Goal: Information Seeking & Learning: Learn about a topic

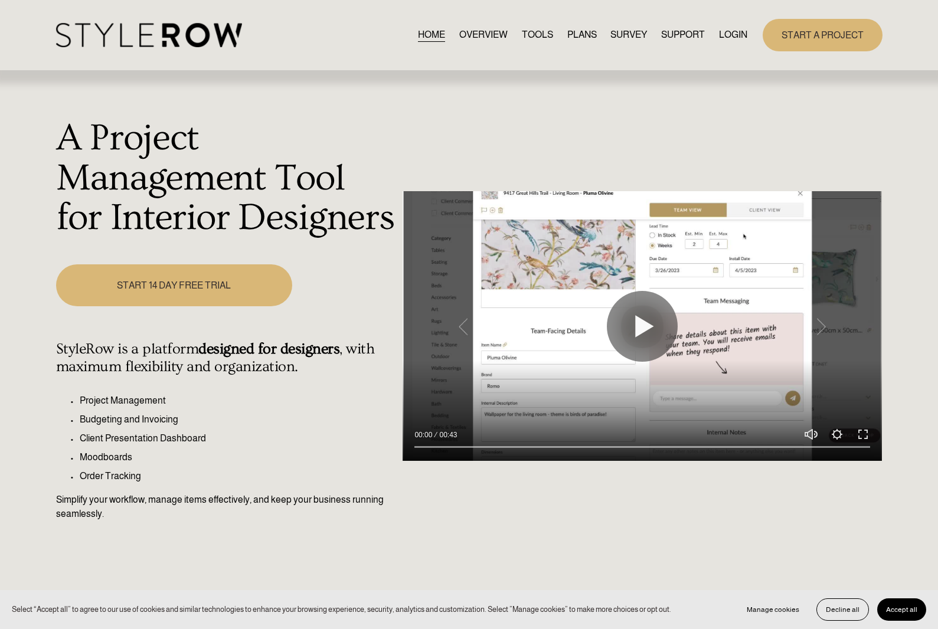
click at [736, 34] on link "LOGIN" at bounding box center [733, 35] width 28 height 16
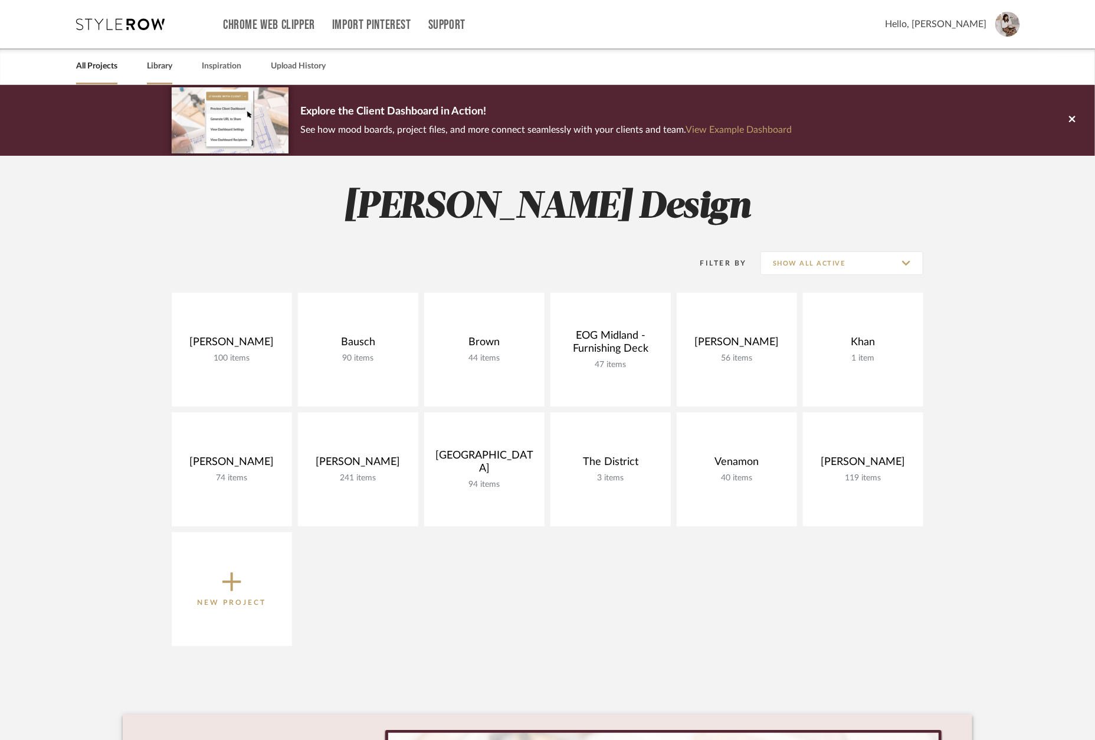
click at [159, 64] on link "Library" at bounding box center [159, 66] width 25 height 16
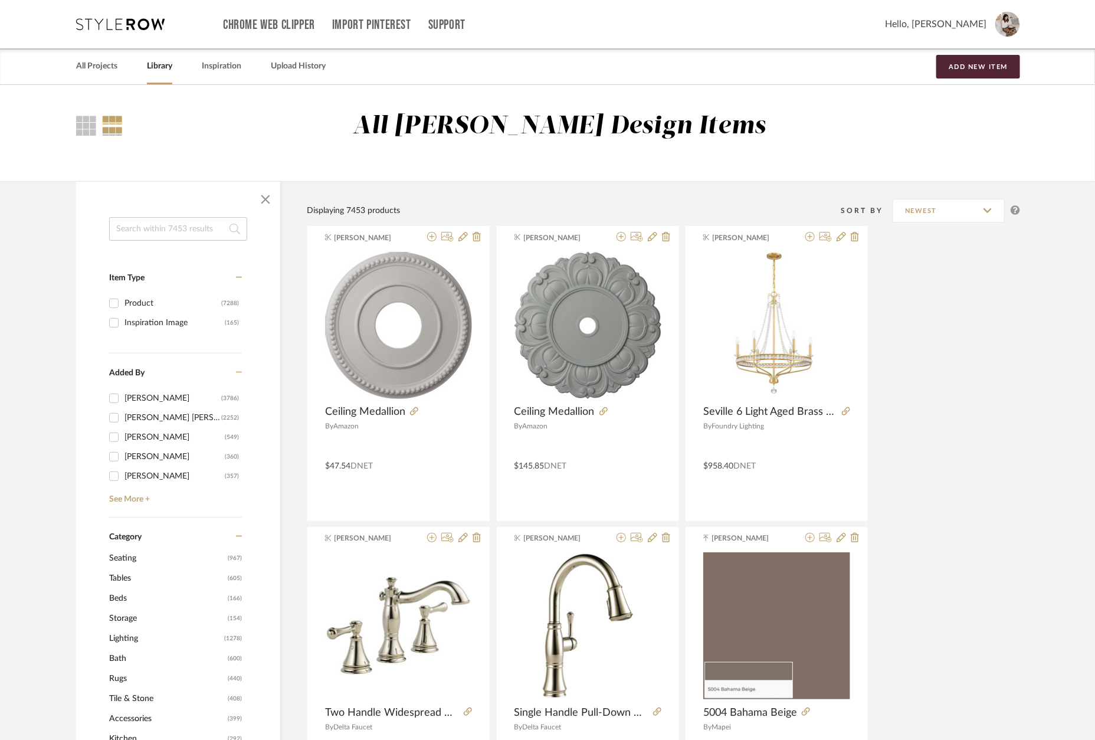
click at [147, 238] on input at bounding box center [178, 229] width 138 height 24
type input "penny"
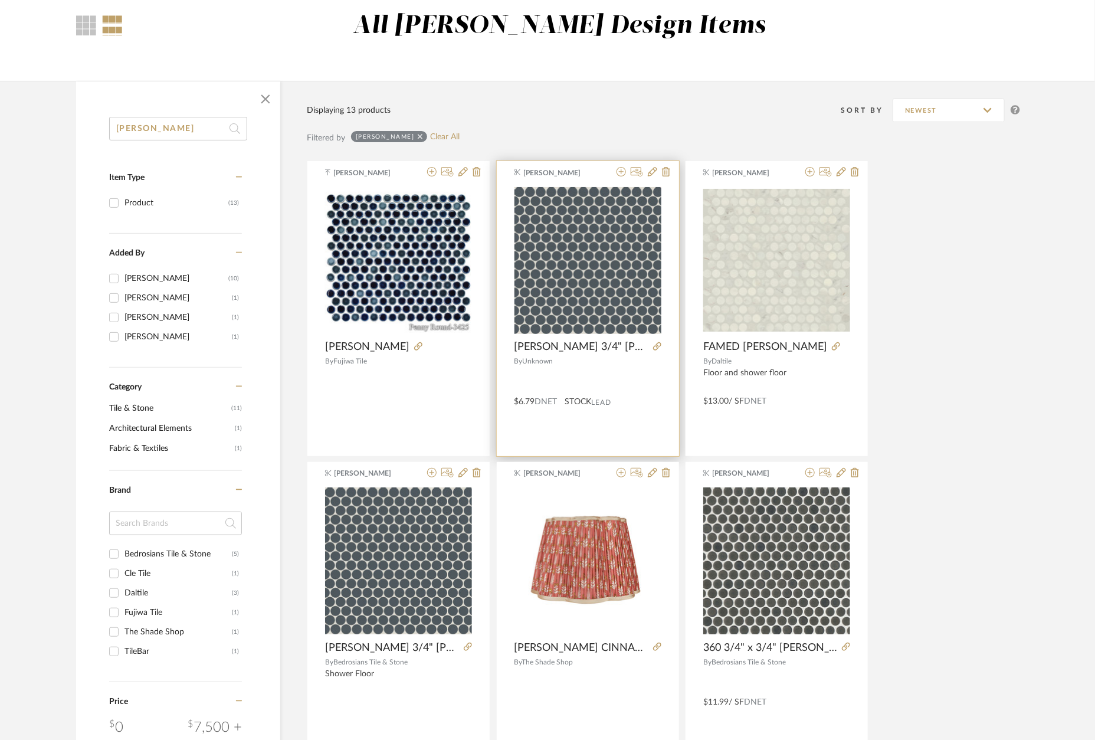
scroll to position [100, 0]
click at [557, 282] on img "0" at bounding box center [588, 260] width 147 height 147
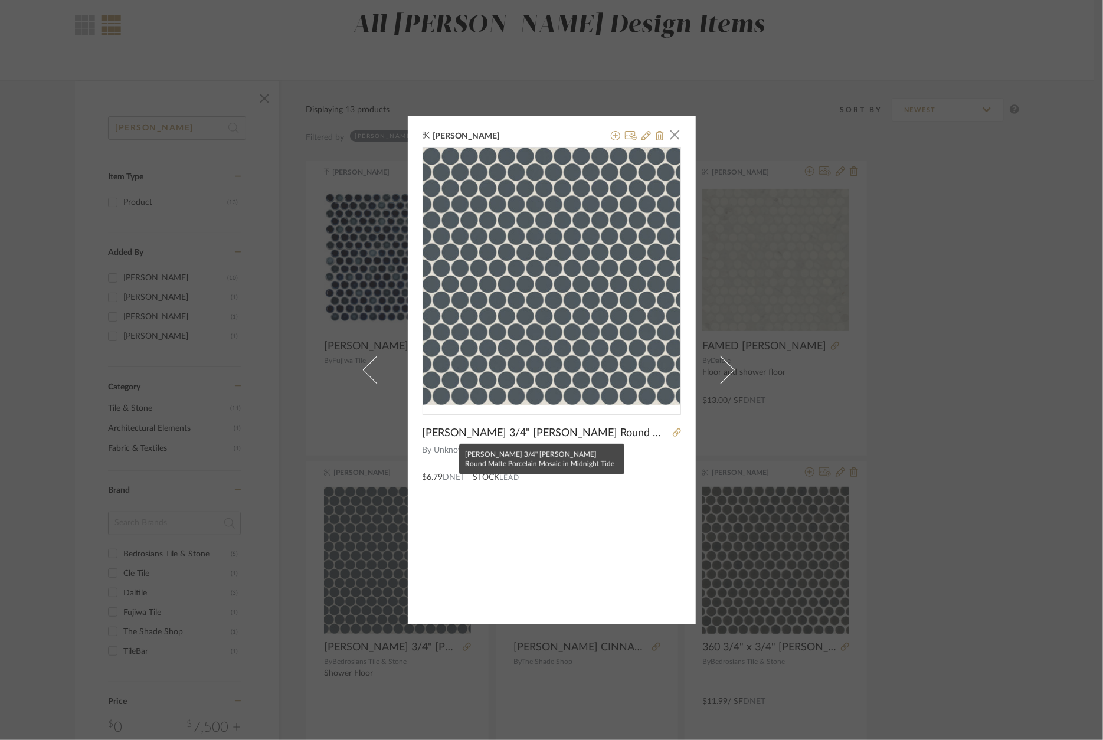
scroll to position [0, 0]
click at [673, 433] on icon at bounding box center [677, 432] width 8 height 8
click at [941, 191] on div "Reid Hentzen × Marin 3/4" Penny Round Matte Porcelain Mosaic in Midnight Tide B…" at bounding box center [551, 370] width 1103 height 740
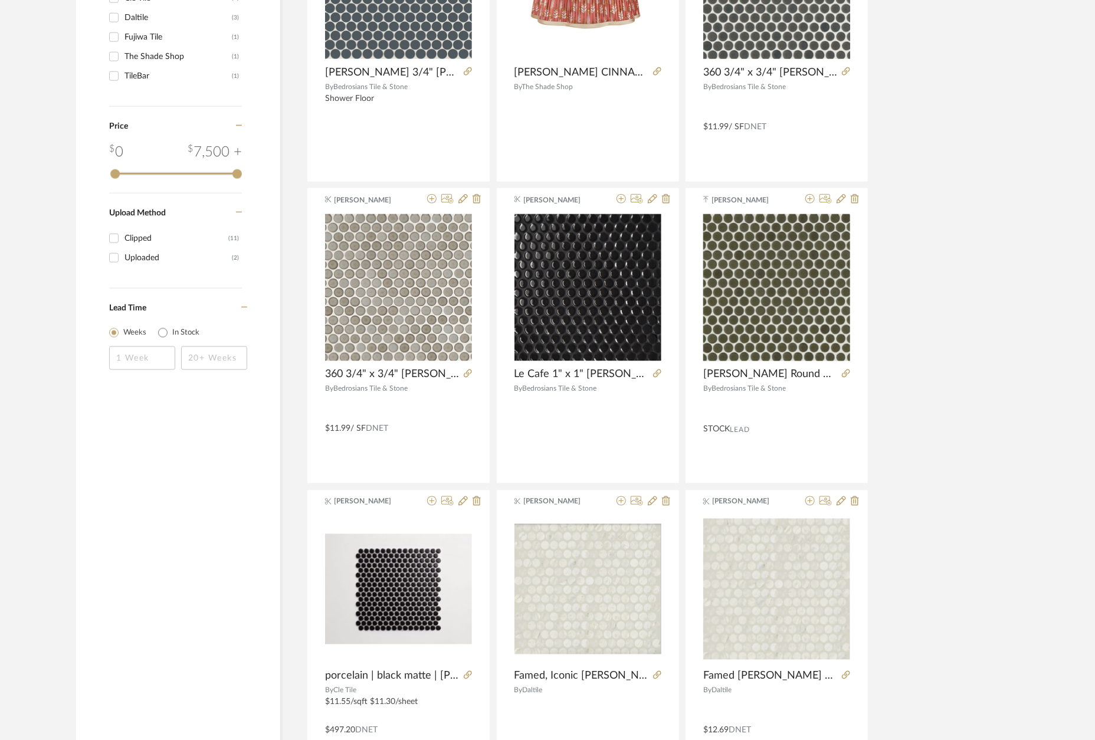
scroll to position [683, 0]
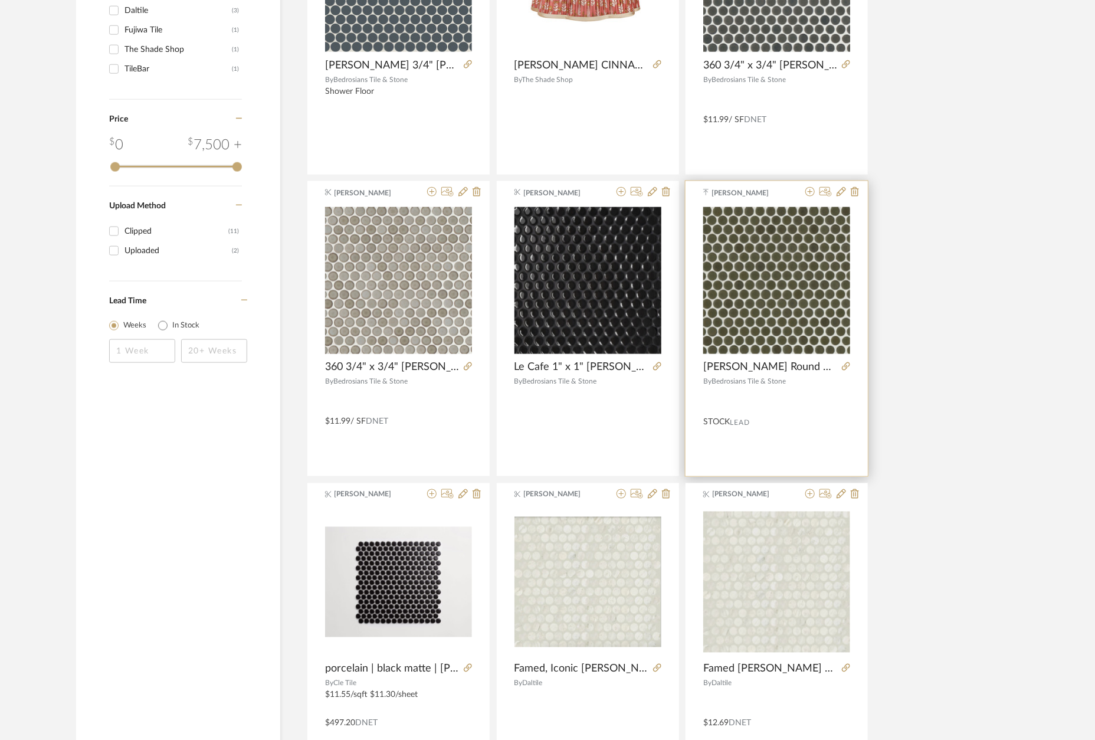
click at [791, 250] on img "0" at bounding box center [776, 280] width 147 height 147
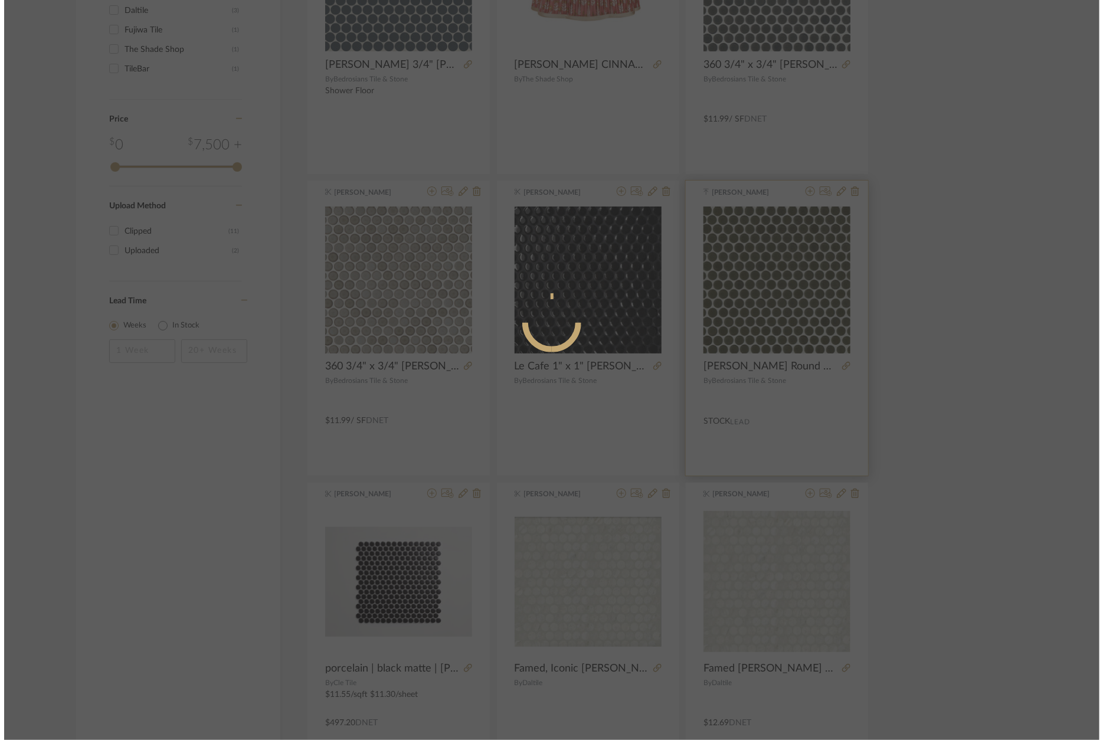
scroll to position [0, 0]
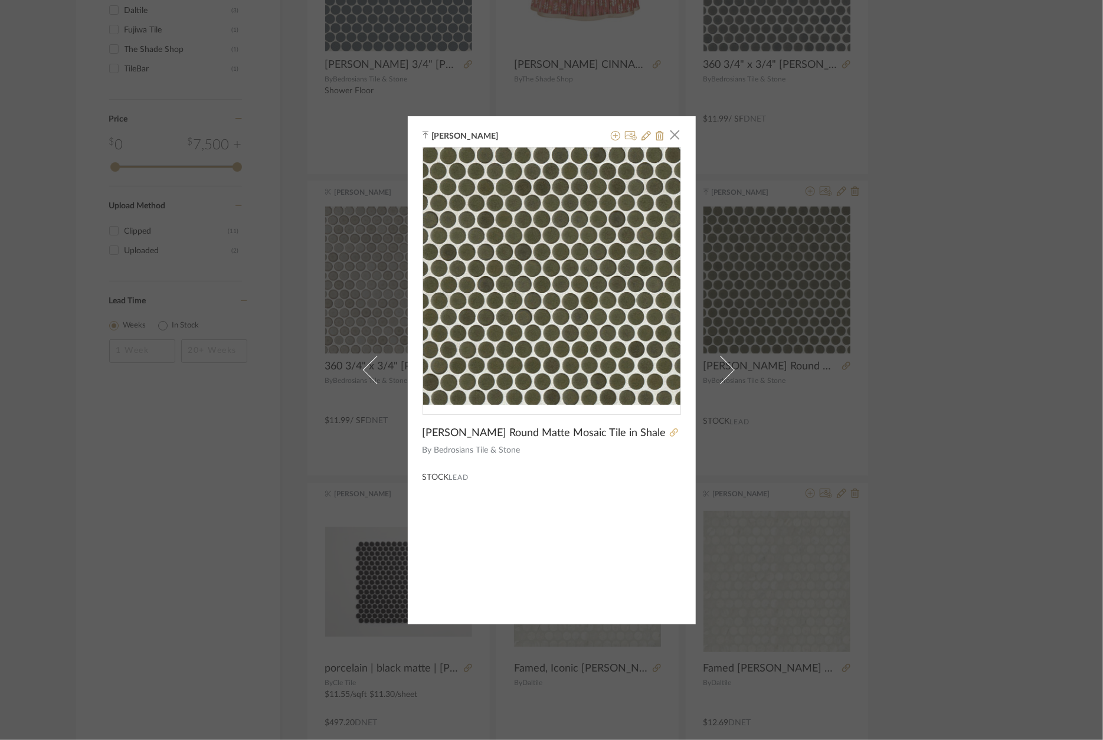
click at [670, 436] on icon at bounding box center [674, 432] width 8 height 8
click at [1012, 181] on div "Cortney McClure × Penny Round Matte Mosaic Tile in Shale By Bedrosians Tile & S…" at bounding box center [551, 370] width 1103 height 740
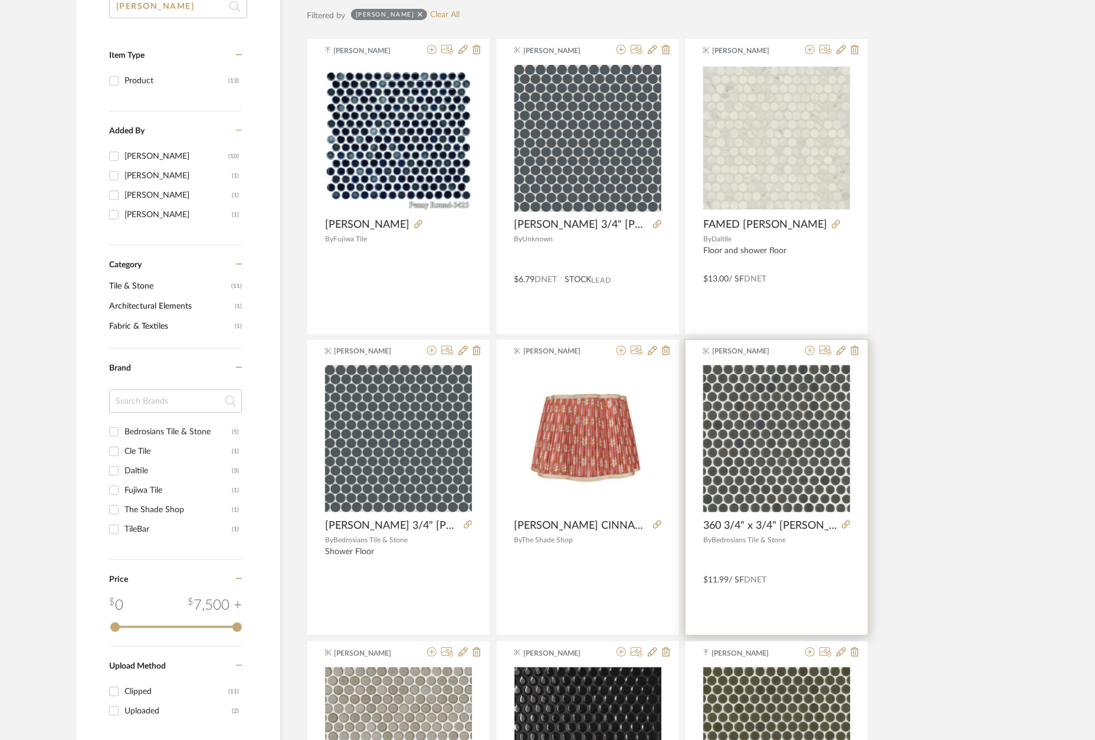
scroll to position [224, 0]
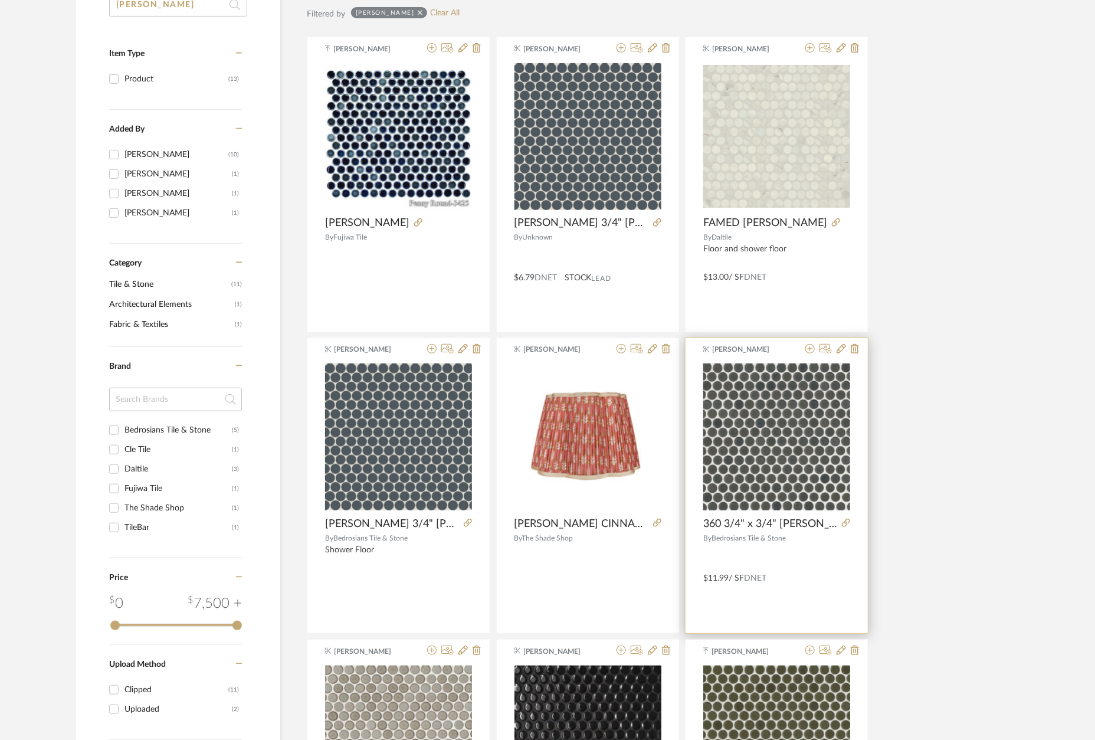
click at [806, 436] on img "0" at bounding box center [776, 437] width 147 height 147
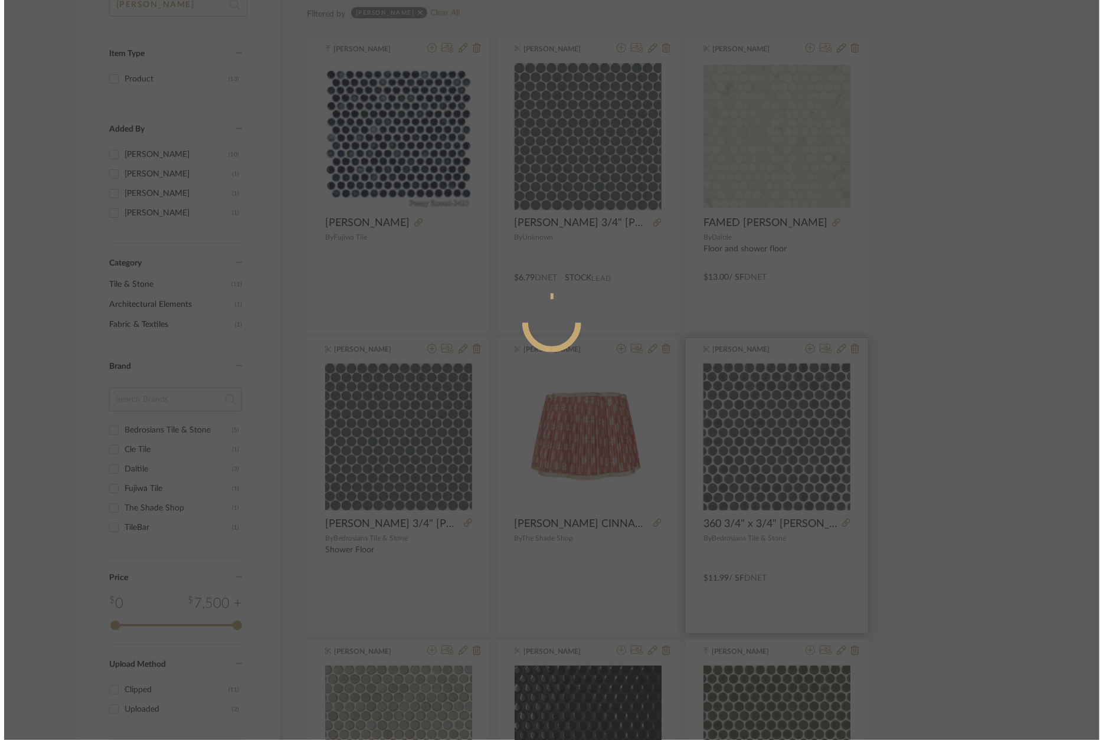
scroll to position [0, 0]
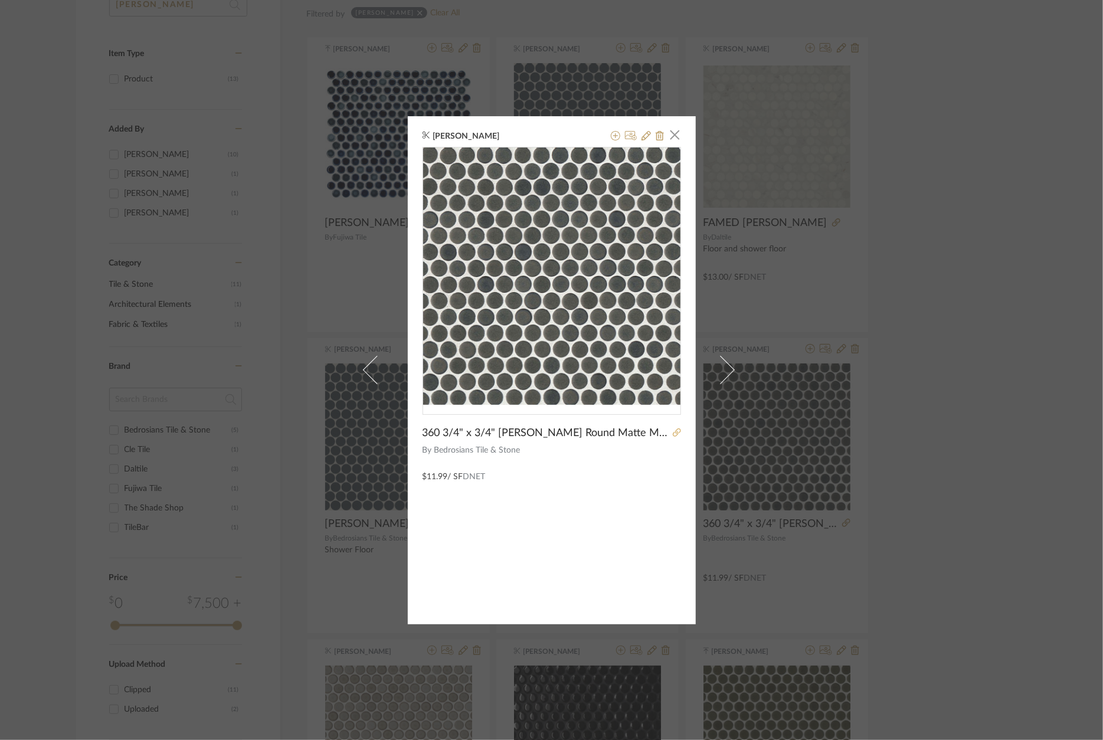
click at [673, 434] on icon at bounding box center [677, 432] width 8 height 8
